Goal: Check status

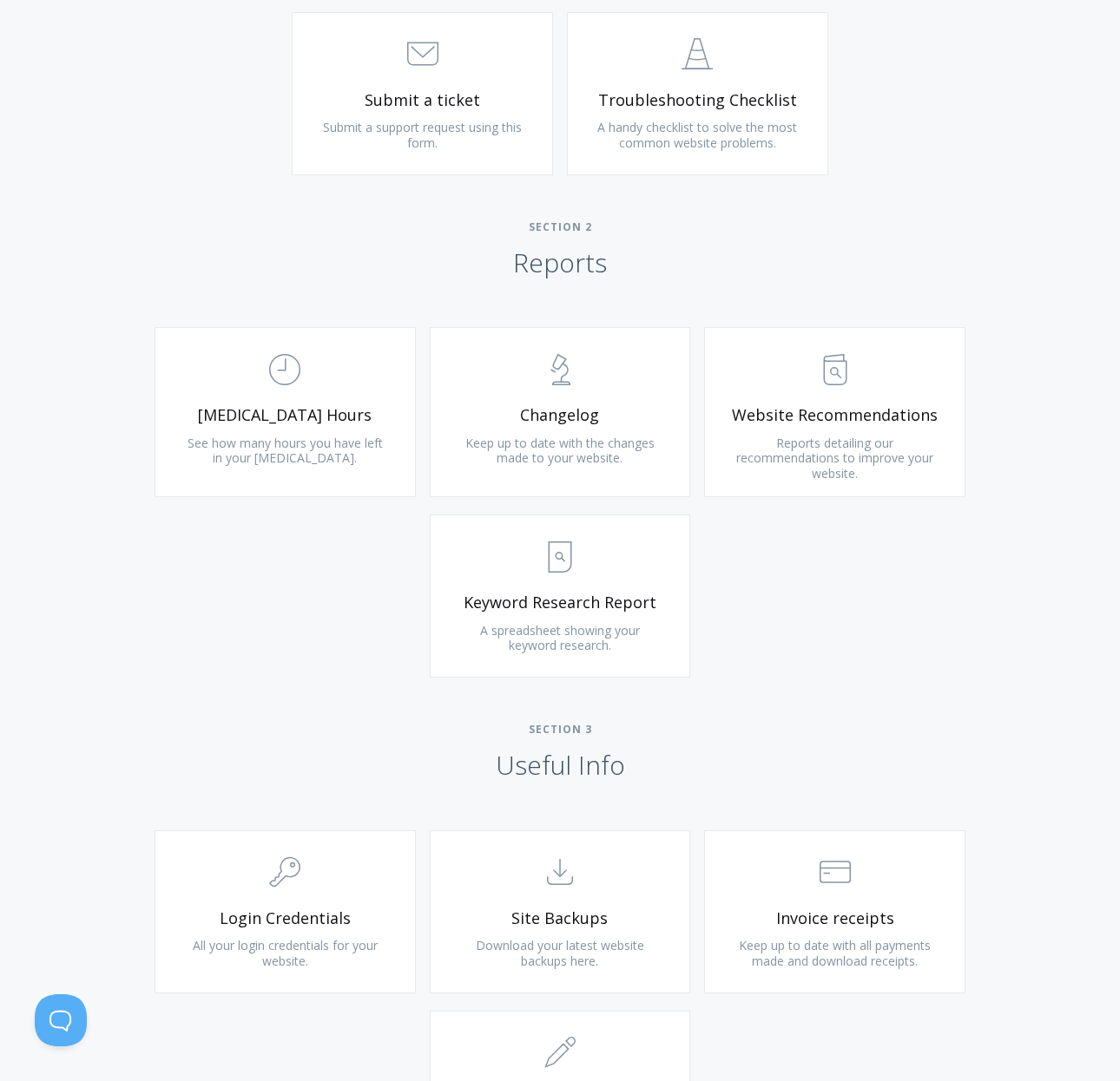
scroll to position [936, 0]
click at [333, 439] on span "See how many hours you have left in your [MEDICAL_DATA]." at bounding box center [286, 452] width 196 height 32
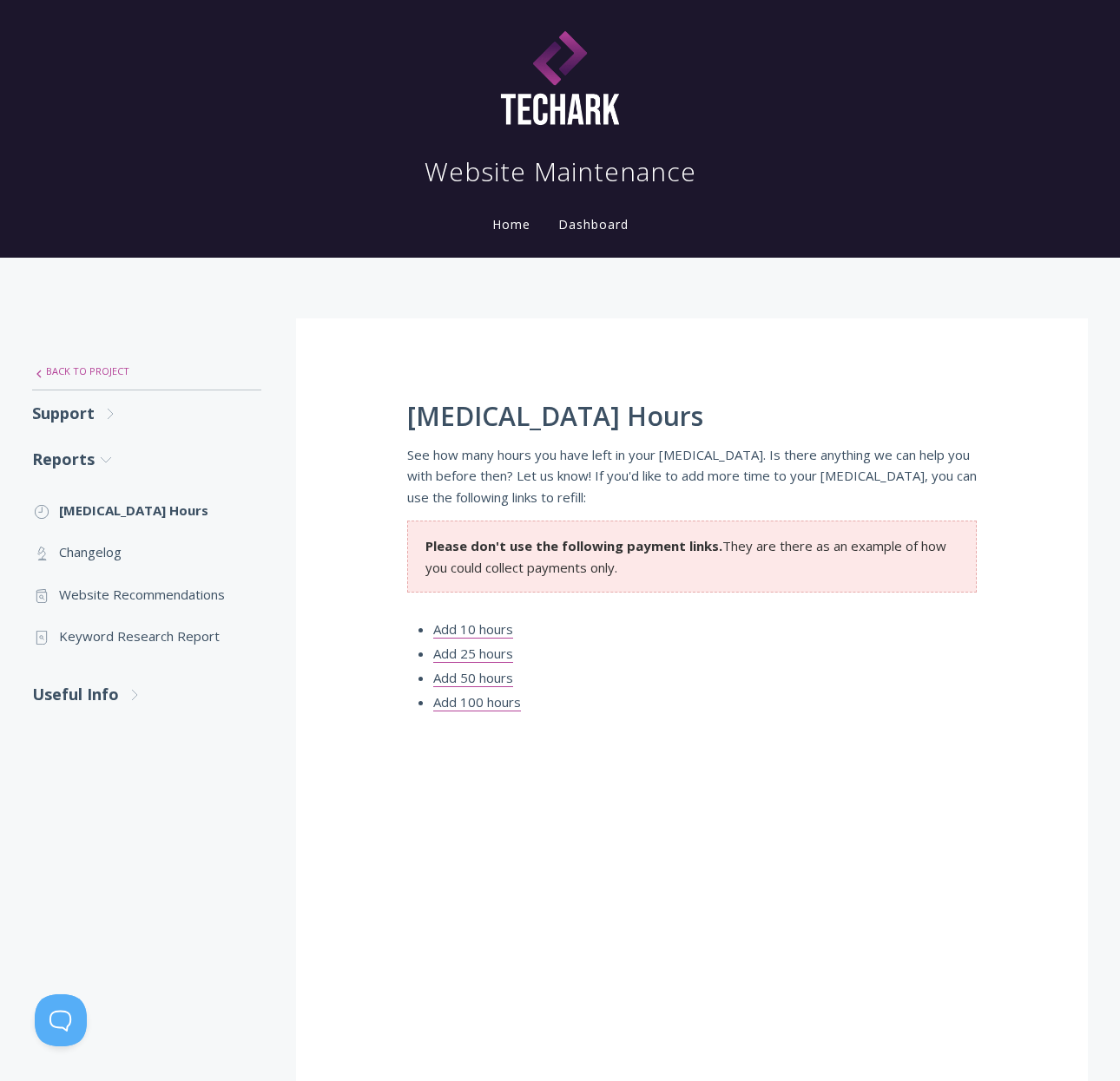
click at [98, 371] on link ".st0{fill:none;stroke:#000000;stroke-width:2;stroke-miterlimit:10;} Untitled-27…" at bounding box center [146, 372] width 229 height 37
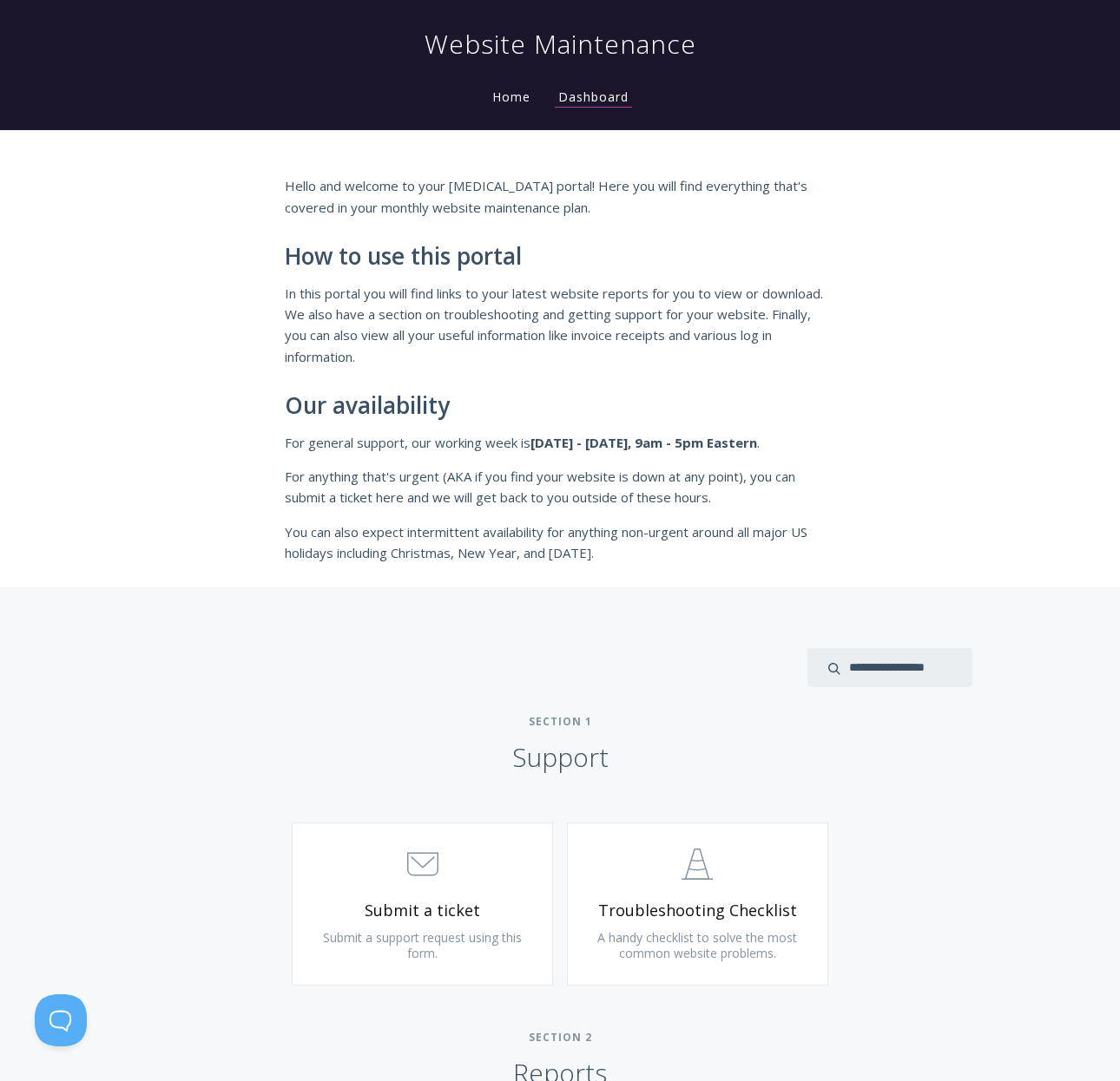
scroll to position [109, 0]
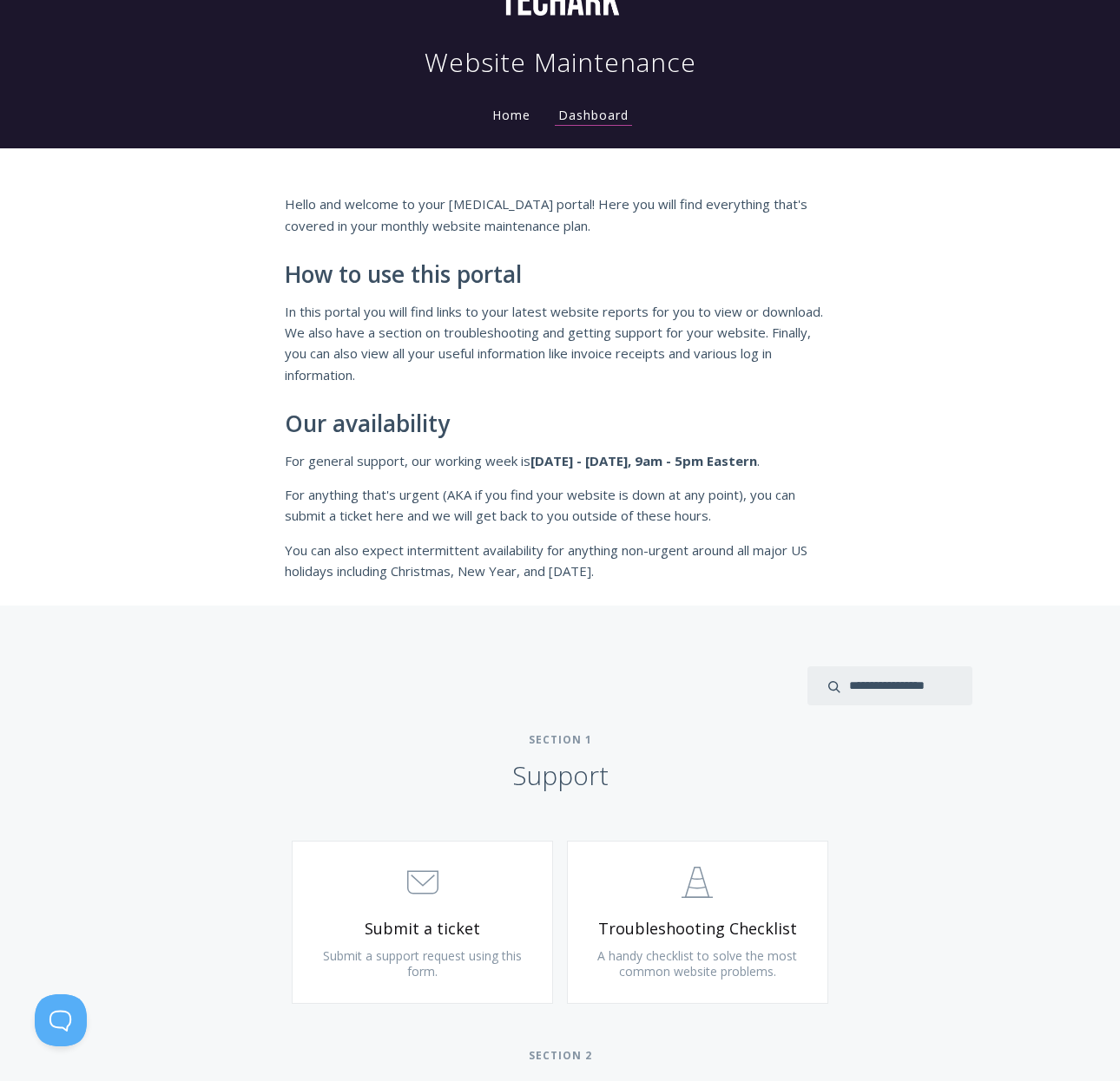
click at [506, 347] on p "In this portal you will find links to your latest website reports for you to vi…" at bounding box center [560, 344] width 550 height 85
